Goal: Find contact information: Find contact information

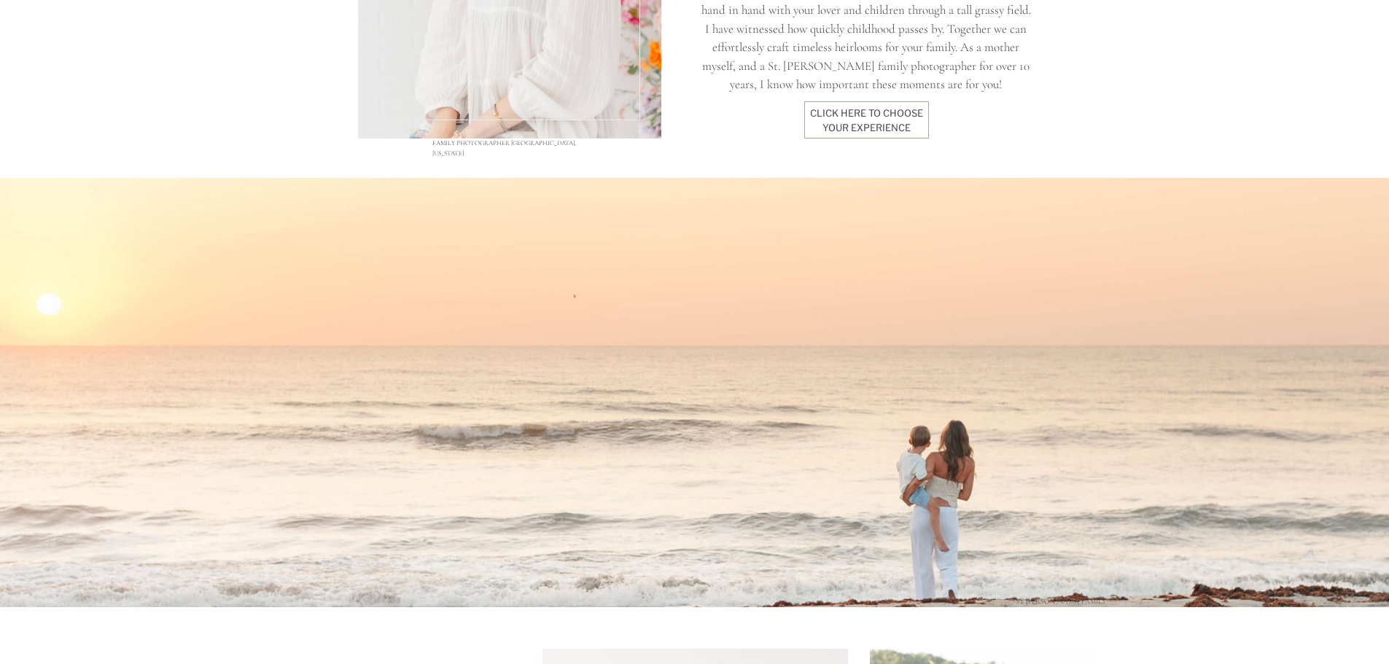
scroll to position [1531, 0]
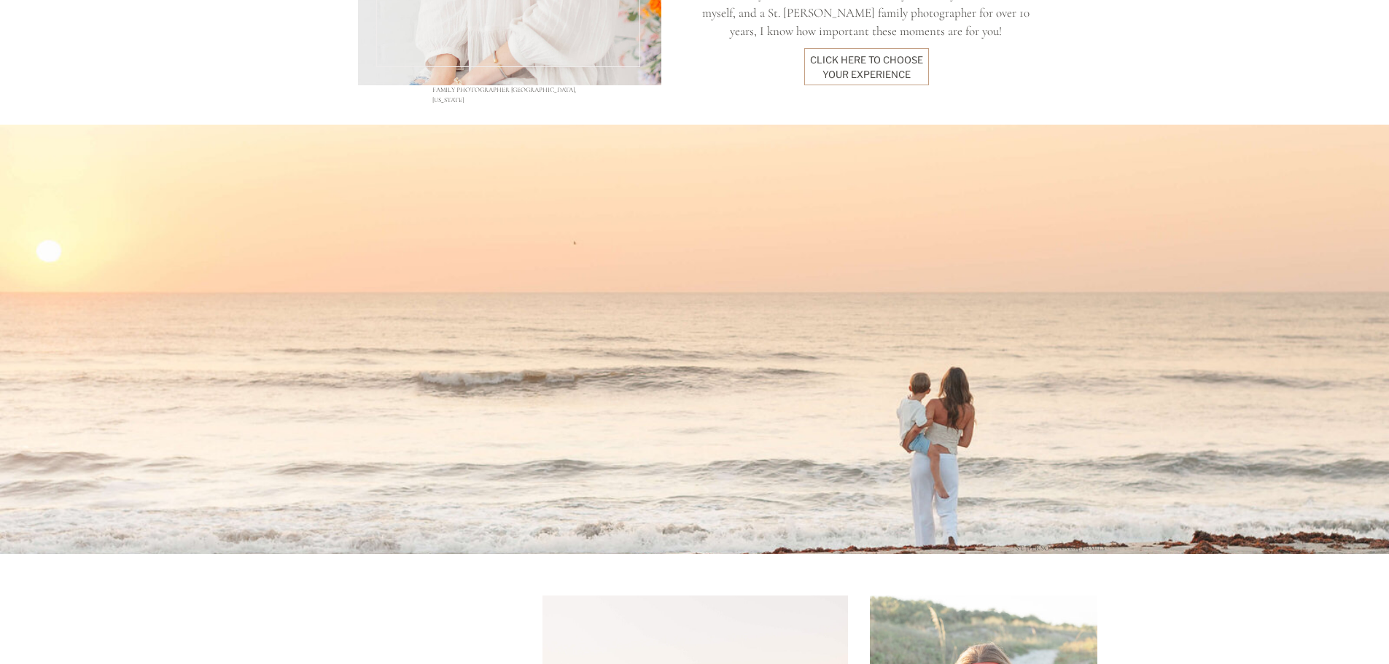
click at [877, 66] on div "click here to Choose your experience" at bounding box center [867, 66] width 114 height 27
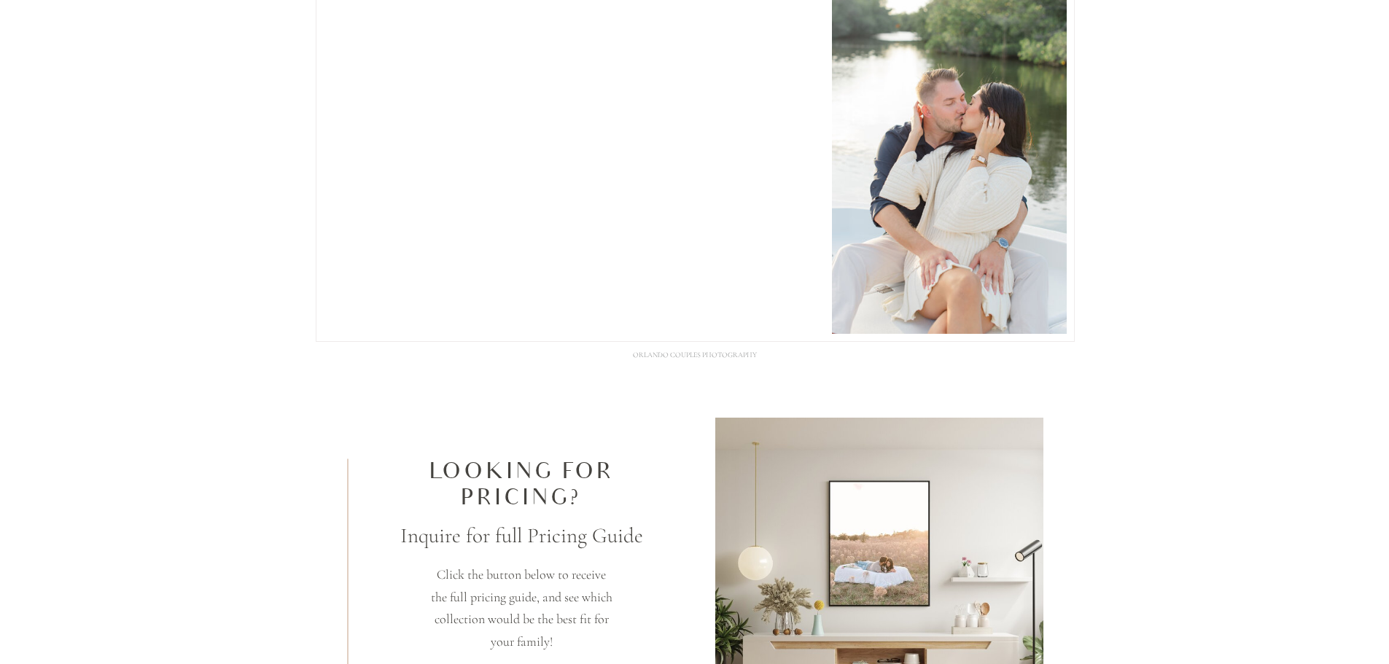
scroll to position [4228, 0]
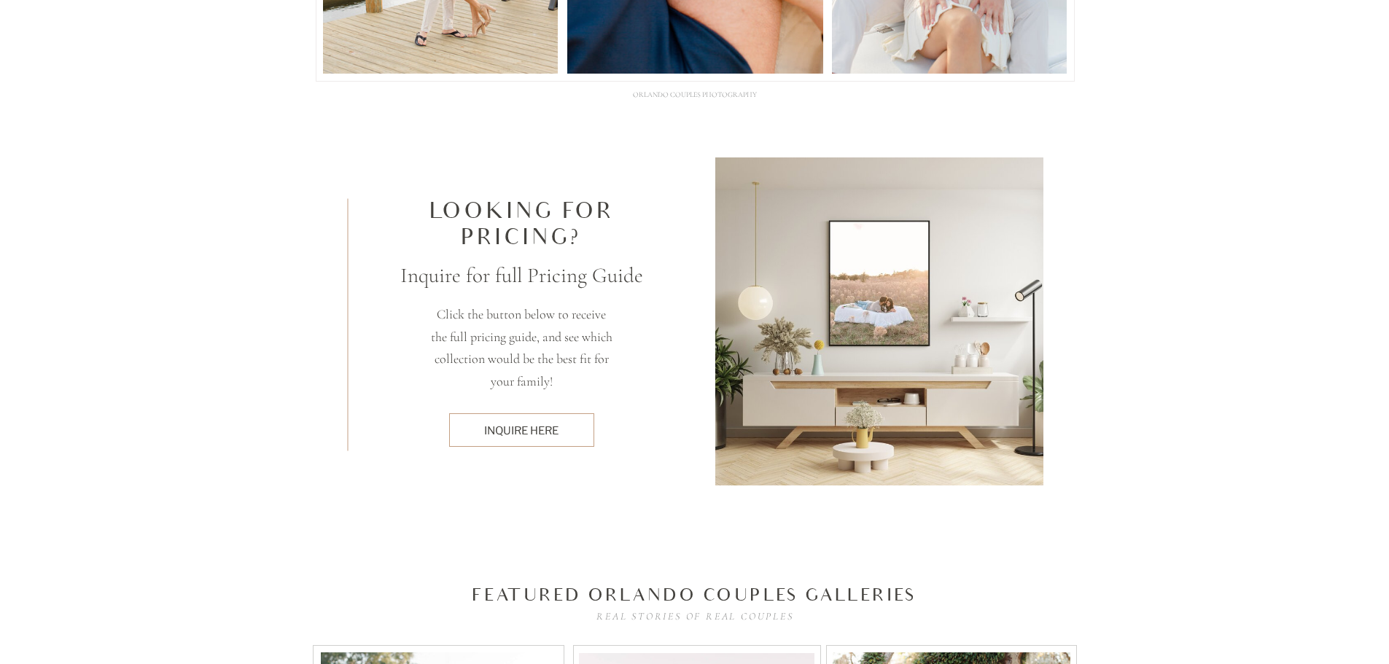
click at [475, 425] on div "inquire here" at bounding box center [521, 430] width 130 height 15
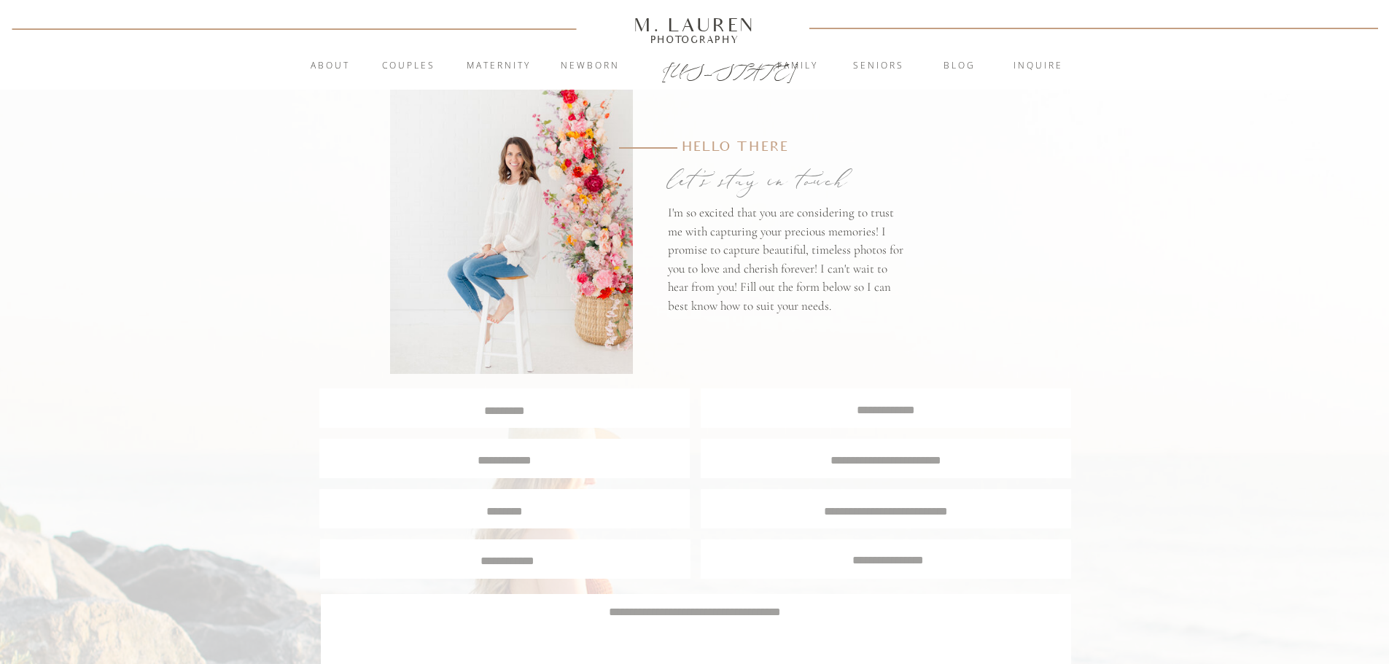
scroll to position [37, 0]
